Goal: Task Accomplishment & Management: Complete application form

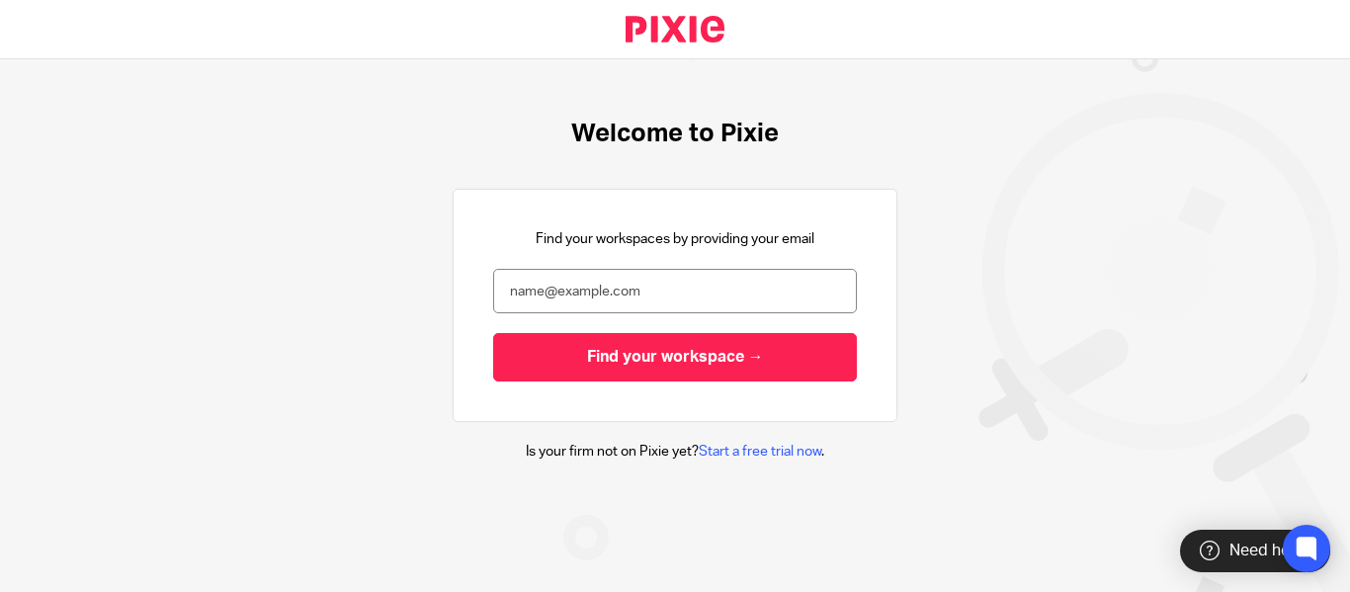
click at [338, 106] on div "Welcome to Pixie Find your workspaces by providing your email Find your workspa…" at bounding box center [675, 290] width 1350 height 463
click at [711, 296] on input "email" at bounding box center [675, 291] width 364 height 44
paste input "[EMAIL_ADDRESS][DOMAIN_NAME]"
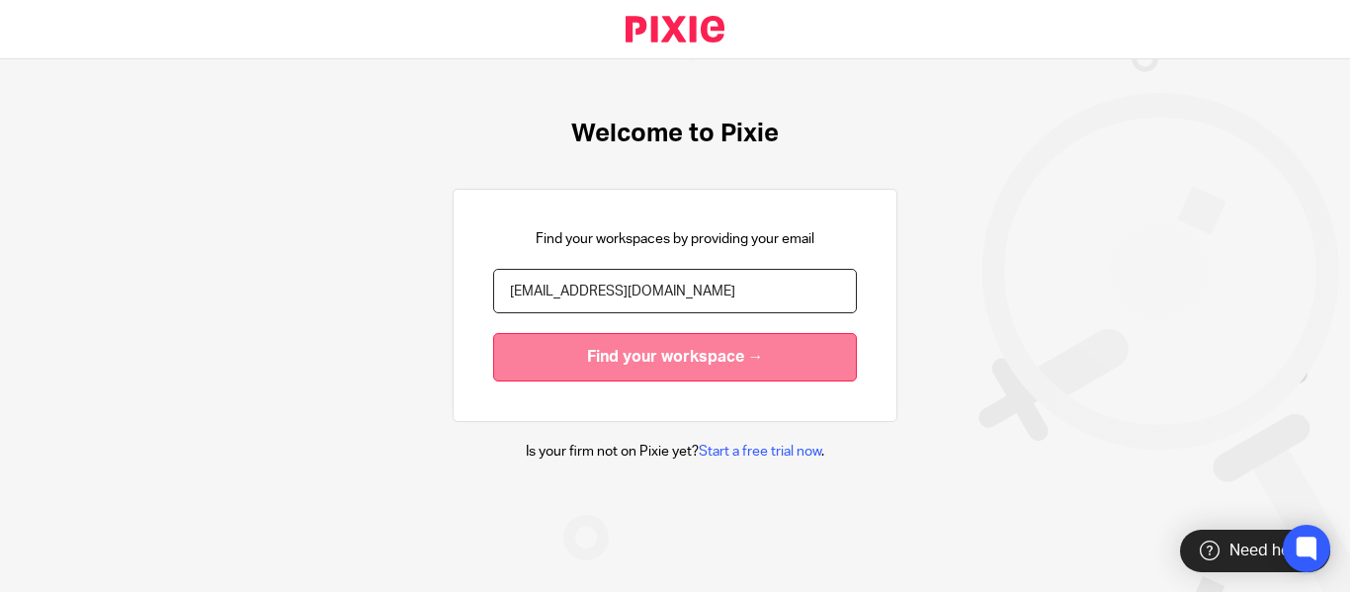
type input "[EMAIL_ADDRESS][DOMAIN_NAME]"
click at [707, 361] on input "Find your workspace →" at bounding box center [675, 357] width 364 height 48
